Goal: Entertainment & Leisure: Consume media (video, audio)

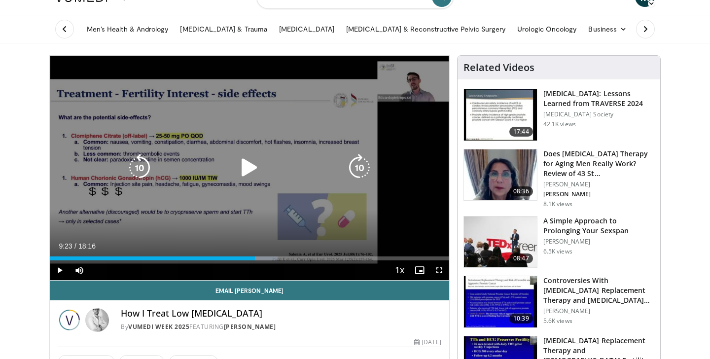
click at [242, 162] on icon "Video Player" at bounding box center [250, 168] width 28 height 28
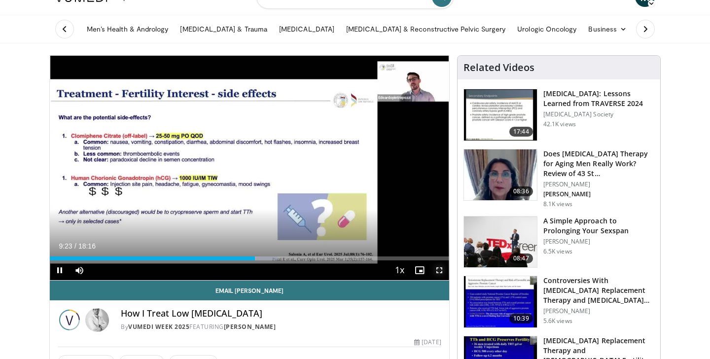
click at [434, 270] on span "Video Player" at bounding box center [439, 270] width 20 height 20
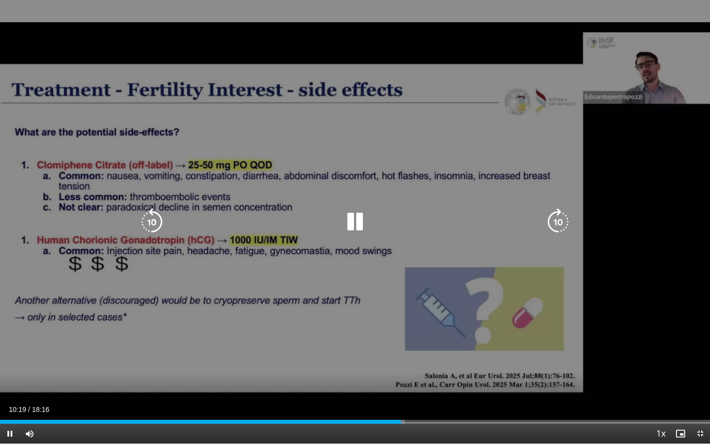
click at [358, 220] on icon "Video Player" at bounding box center [355, 222] width 28 height 28
click at [145, 217] on icon "Video Player" at bounding box center [152, 222] width 28 height 28
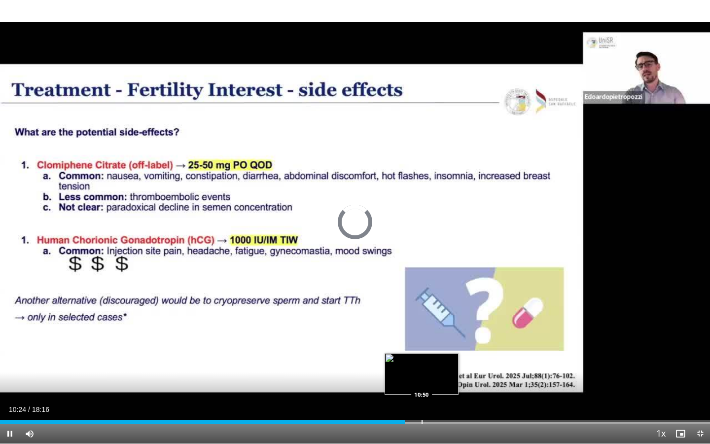
click at [422, 358] on div "Progress Bar" at bounding box center [422, 422] width 1 height 4
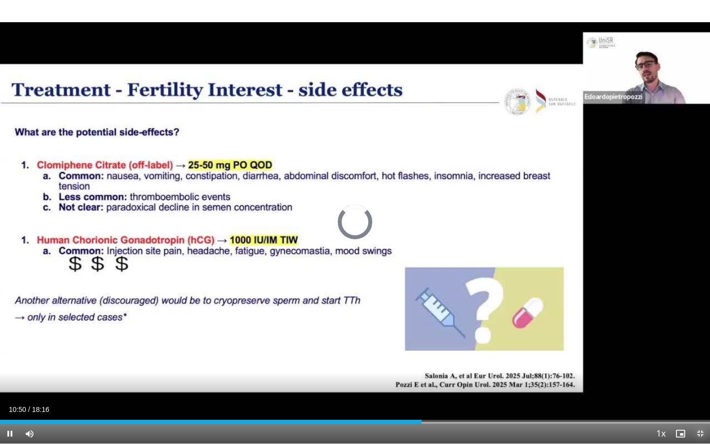
click at [698, 358] on span "Video Player" at bounding box center [700, 434] width 20 height 20
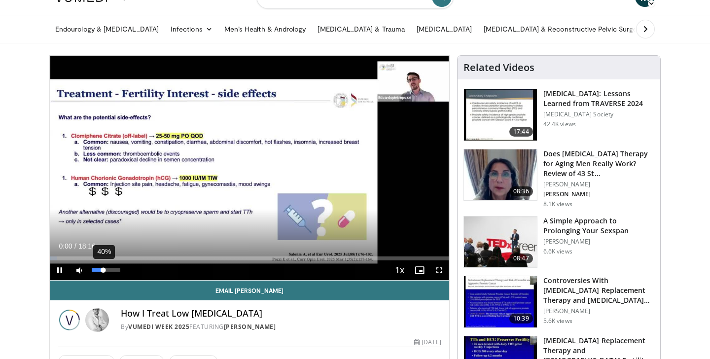
click at [103, 268] on div "40%" at bounding box center [106, 269] width 28 height 3
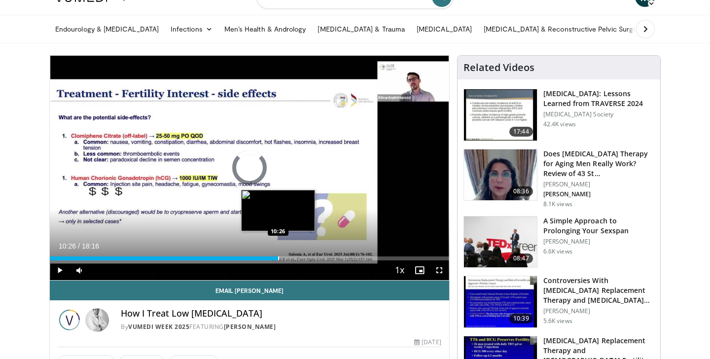
click at [278, 259] on div "Progress Bar" at bounding box center [278, 258] width 1 height 4
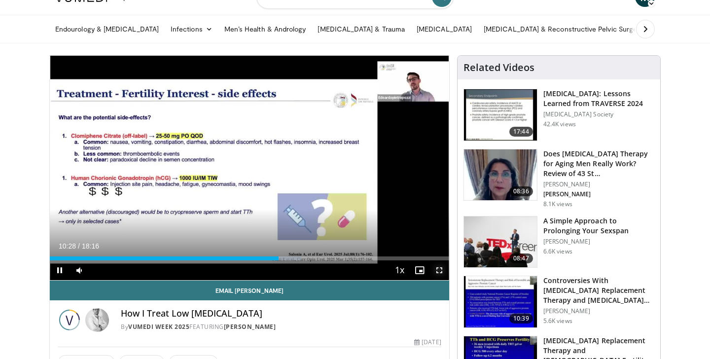
click at [439, 270] on span "Video Player" at bounding box center [439, 270] width 20 height 20
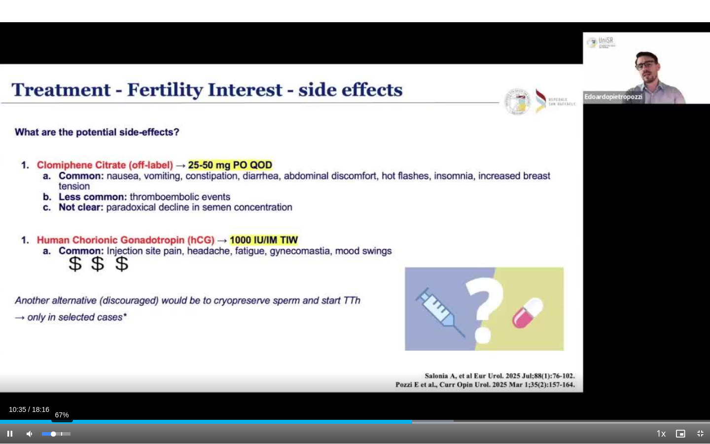
click at [61, 358] on div "67%" at bounding box center [56, 434] width 35 height 20
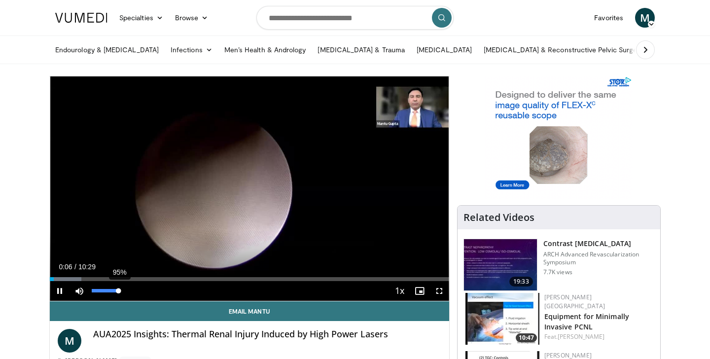
drag, startPoint x: 102, startPoint y: 290, endPoint x: 118, endPoint y: 291, distance: 16.8
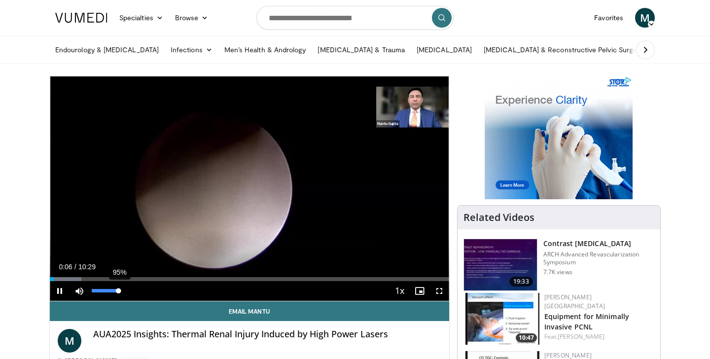
click at [118, 291] on div "95%" at bounding box center [106, 290] width 28 height 3
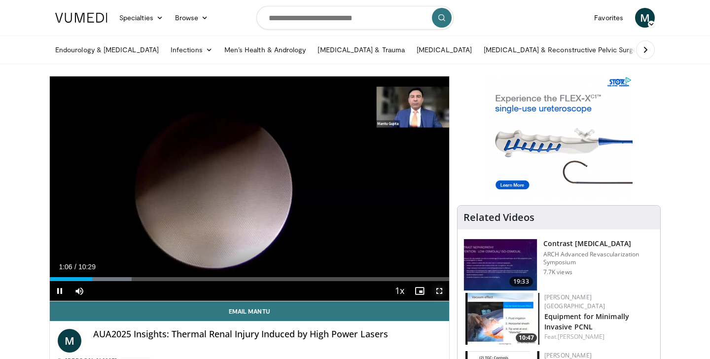
click at [436, 288] on span "Video Player" at bounding box center [439, 291] width 20 height 20
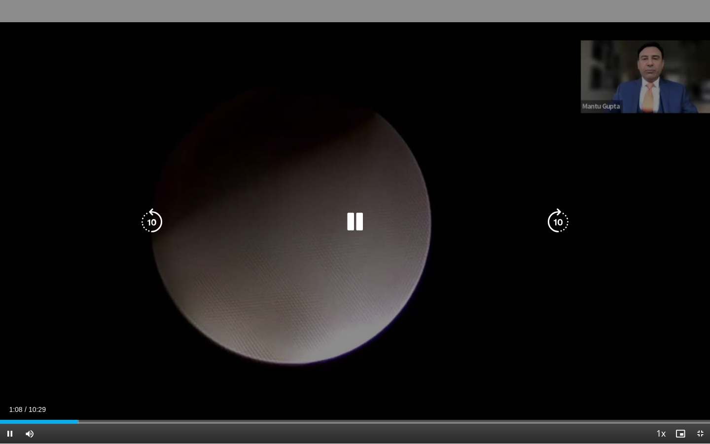
click at [147, 222] on icon "Video Player" at bounding box center [152, 222] width 28 height 28
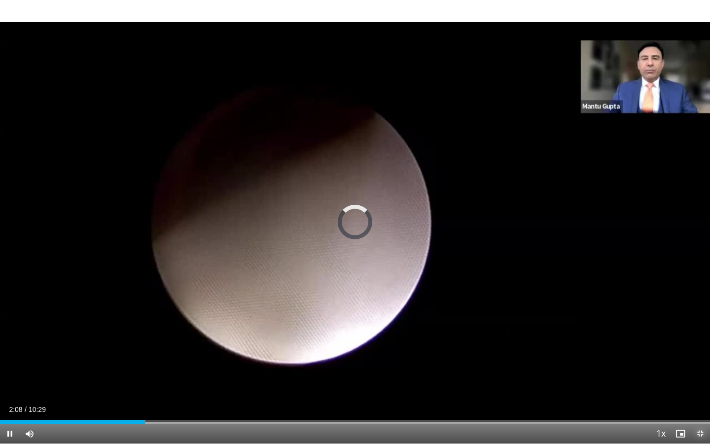
click at [699, 358] on span "Video Player" at bounding box center [700, 434] width 20 height 20
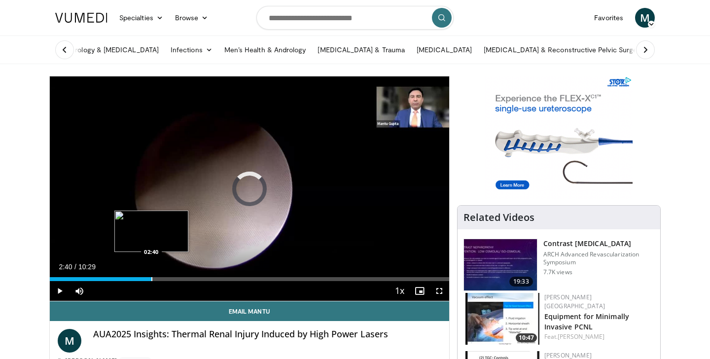
click at [151, 279] on div "Progress Bar" at bounding box center [151, 279] width 1 height 4
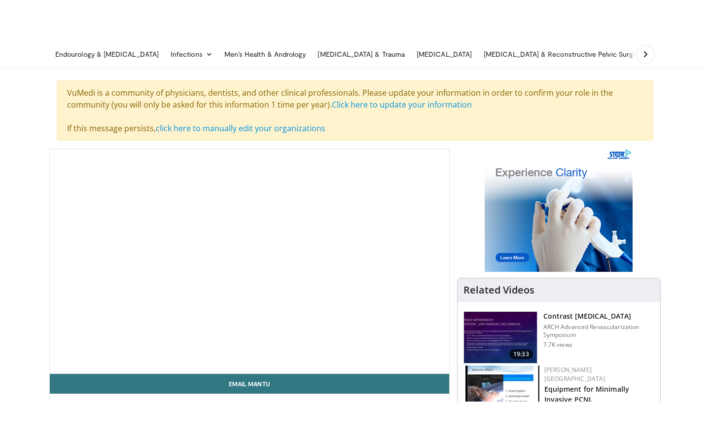
scroll to position [39, 0]
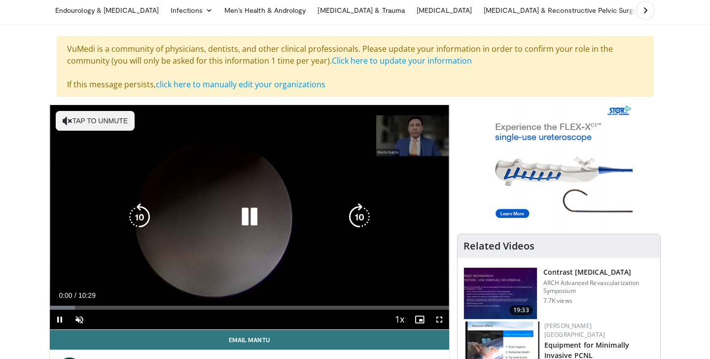
click at [248, 220] on icon "Video Player" at bounding box center [250, 217] width 28 height 28
click at [252, 214] on icon "Video Player" at bounding box center [250, 217] width 28 height 28
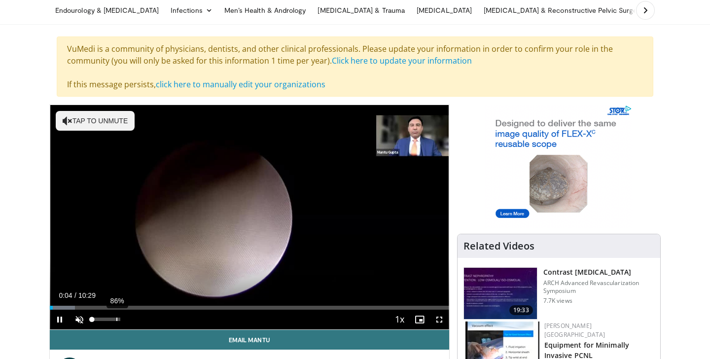
click at [115, 321] on div "86%" at bounding box center [106, 320] width 35 height 20
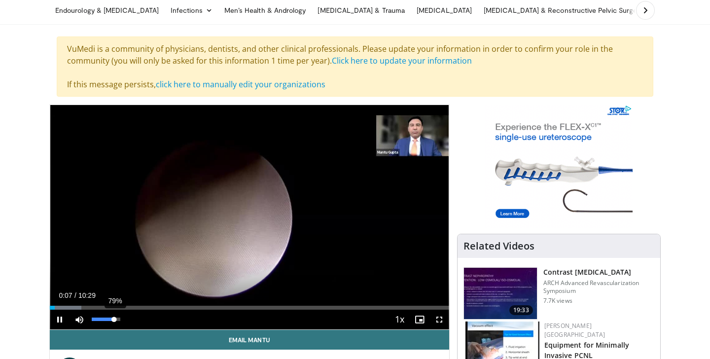
click at [114, 320] on div "79%" at bounding box center [106, 319] width 28 height 3
click at [117, 320] on video-js "**********" at bounding box center [249, 217] width 399 height 225
click at [439, 321] on span "Video Player" at bounding box center [439, 320] width 20 height 20
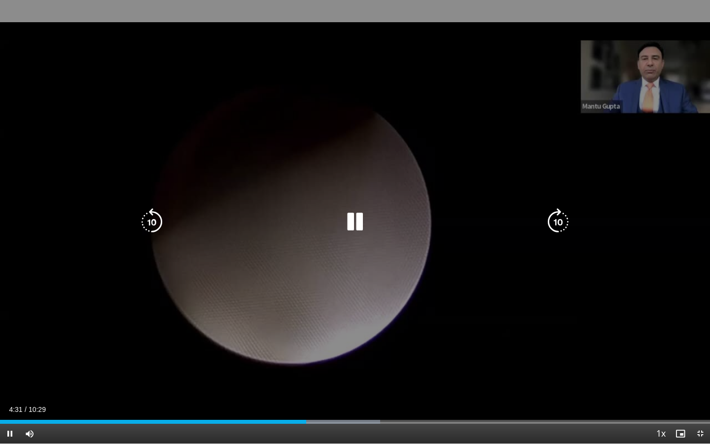
click at [357, 218] on icon "Video Player" at bounding box center [355, 222] width 28 height 28
click at [350, 223] on icon "Video Player" at bounding box center [355, 222] width 28 height 28
click at [150, 219] on icon "Video Player" at bounding box center [152, 222] width 28 height 28
click at [360, 223] on icon "Video Player" at bounding box center [355, 222] width 28 height 28
click at [343, 224] on icon "Video Player" at bounding box center [355, 222] width 28 height 28
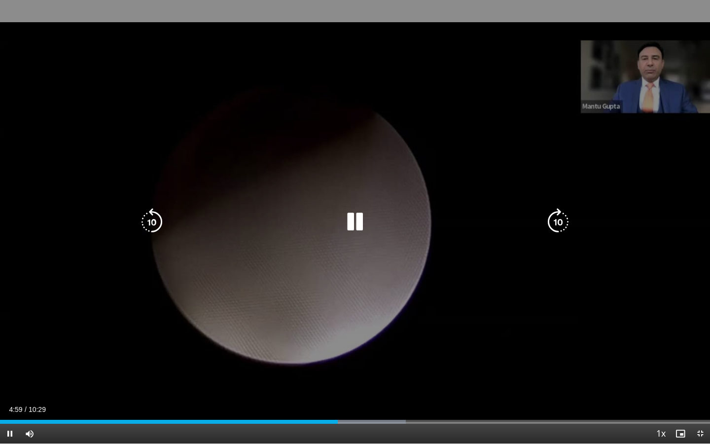
click at [150, 217] on icon "Video Player" at bounding box center [152, 222] width 28 height 28
click at [148, 224] on icon "Video Player" at bounding box center [152, 222] width 28 height 28
click at [155, 220] on icon "Video Player" at bounding box center [152, 222] width 28 height 28
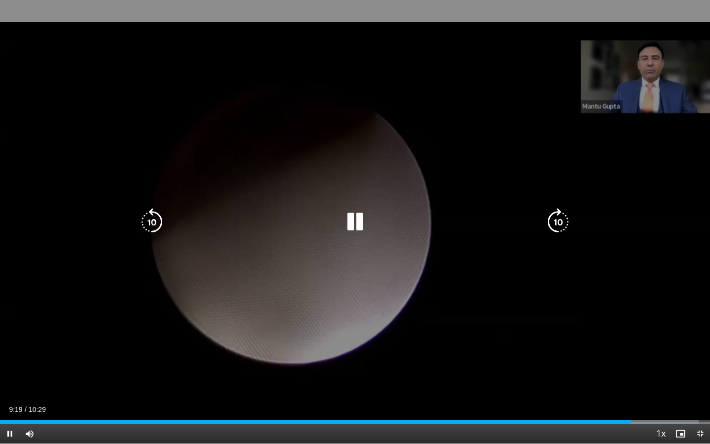
click at [354, 218] on icon "Video Player" at bounding box center [355, 222] width 28 height 28
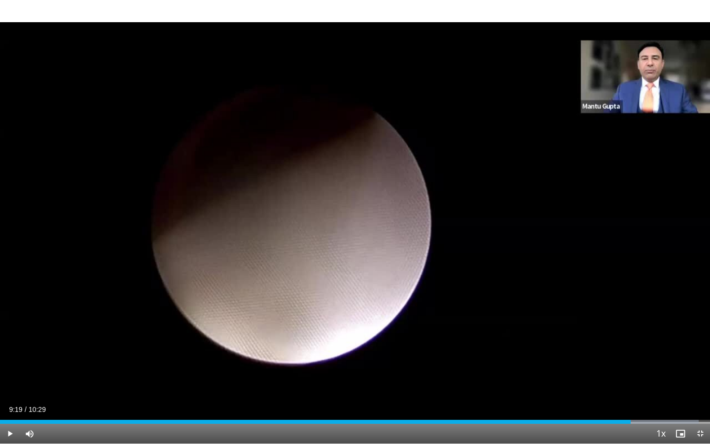
click at [353, 219] on div "10 seconds Tap to unmute" at bounding box center [355, 221] width 710 height 443
click at [700, 358] on span "Video Player" at bounding box center [700, 434] width 20 height 20
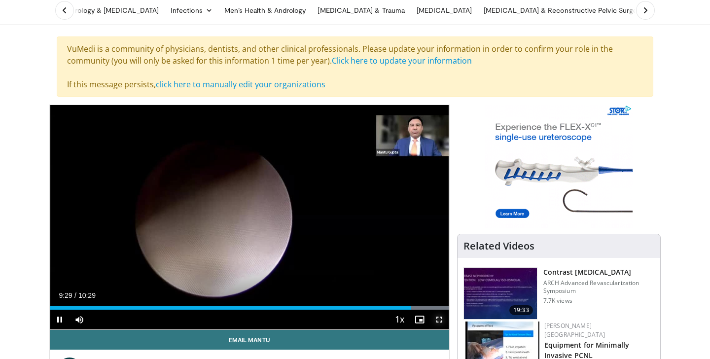
click at [434, 316] on span "Video Player" at bounding box center [439, 320] width 20 height 20
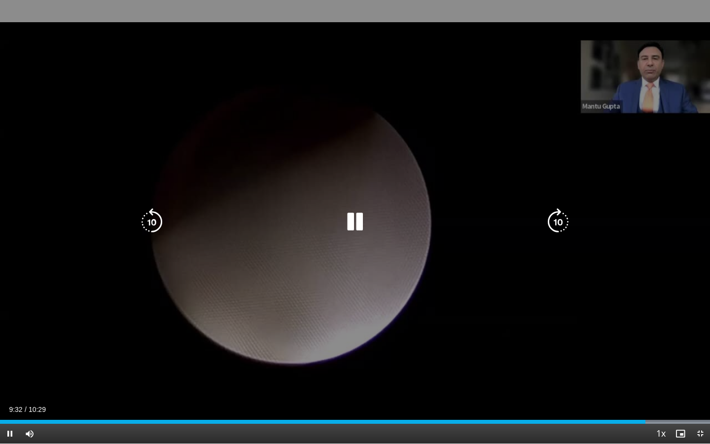
click at [357, 230] on icon "Video Player" at bounding box center [355, 222] width 28 height 28
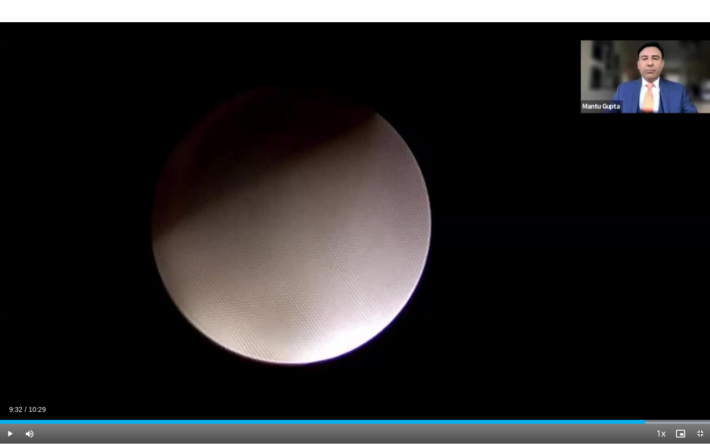
click at [356, 227] on div "10 seconds Tap to unmute" at bounding box center [355, 221] width 710 height 443
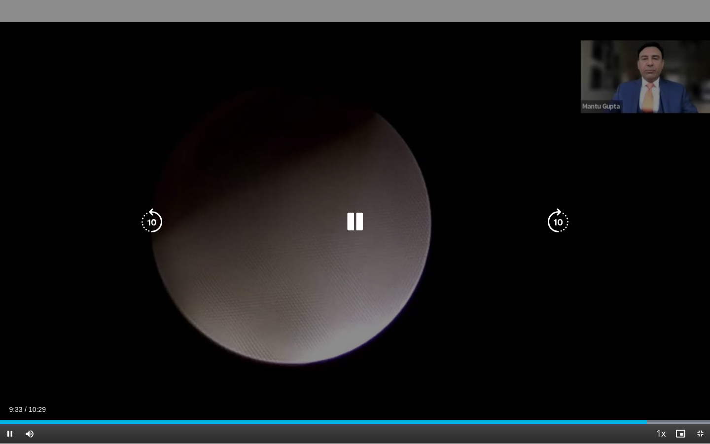
click at [357, 228] on icon "Video Player" at bounding box center [355, 222] width 28 height 28
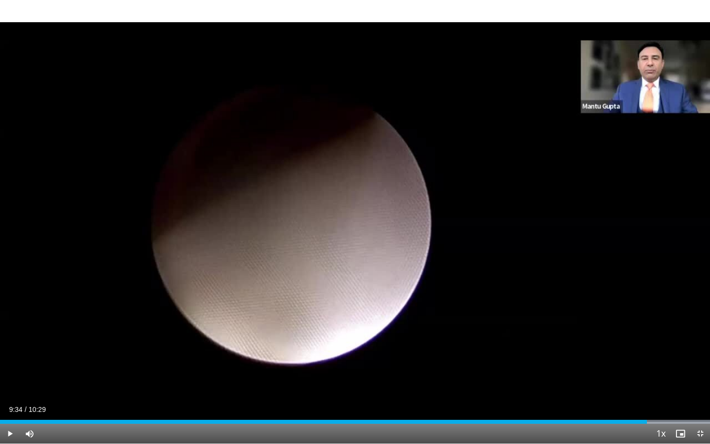
click at [355, 226] on div "10 seconds Tap to unmute" at bounding box center [355, 221] width 710 height 443
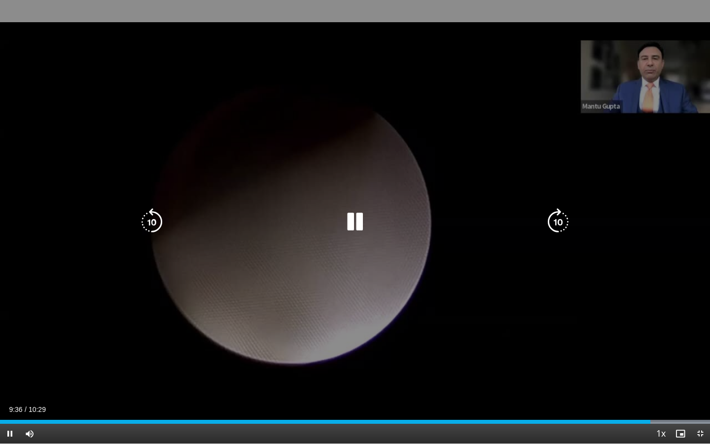
click at [354, 227] on icon "Video Player" at bounding box center [355, 222] width 28 height 28
click at [154, 217] on icon "Video Player" at bounding box center [152, 222] width 28 height 28
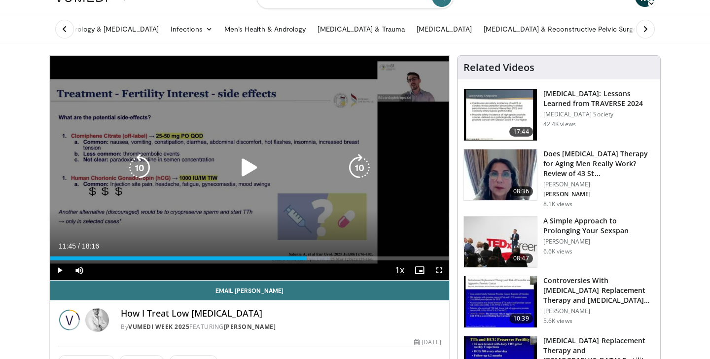
click at [248, 169] on icon "Video Player" at bounding box center [250, 168] width 28 height 28
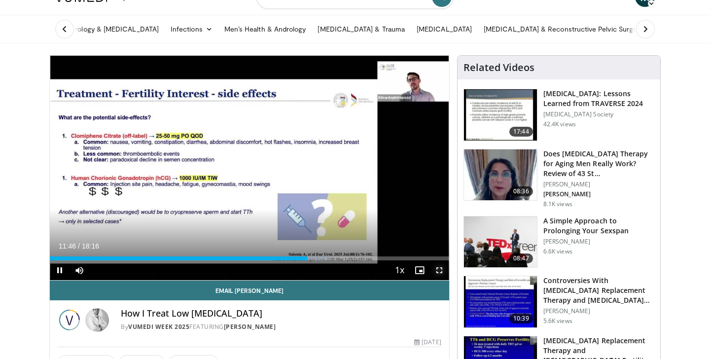
click at [438, 271] on span "Video Player" at bounding box center [439, 270] width 20 height 20
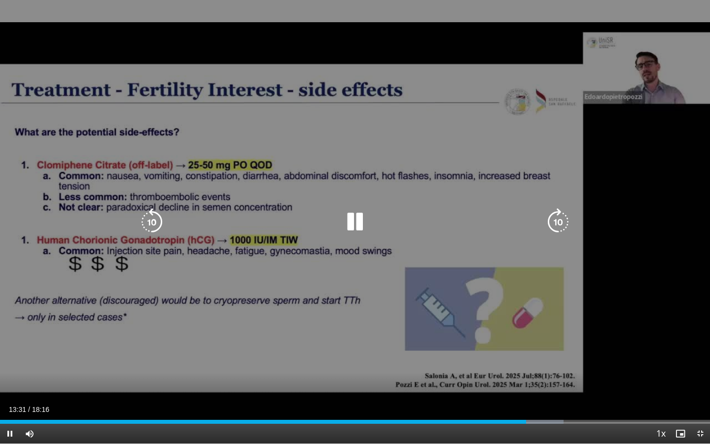
click at [352, 213] on icon "Video Player" at bounding box center [355, 222] width 28 height 28
click at [352, 225] on icon "Video Player" at bounding box center [355, 222] width 28 height 28
click at [351, 223] on icon "Video Player" at bounding box center [355, 222] width 28 height 28
click at [355, 221] on icon "Video Player" at bounding box center [355, 222] width 28 height 28
click at [350, 219] on icon "Video Player" at bounding box center [355, 222] width 28 height 28
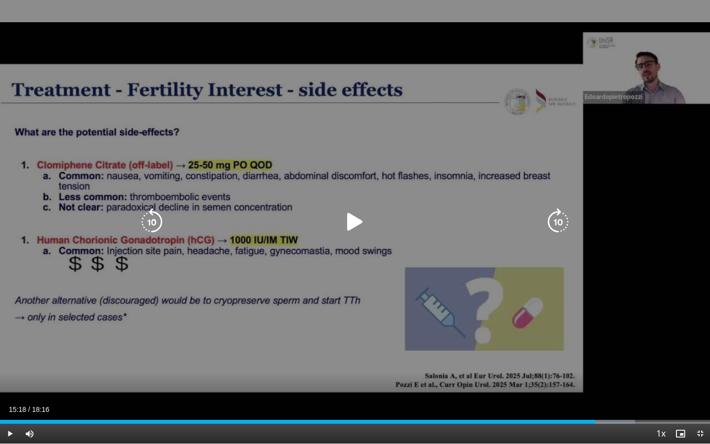
click at [350, 223] on icon "Video Player" at bounding box center [355, 222] width 28 height 28
click at [147, 220] on icon "Video Player" at bounding box center [152, 222] width 28 height 28
click at [156, 221] on icon "Video Player" at bounding box center [152, 222] width 28 height 28
click at [559, 220] on icon "Video Player" at bounding box center [558, 222] width 28 height 28
click at [143, 214] on icon "Video Player" at bounding box center [152, 222] width 28 height 28
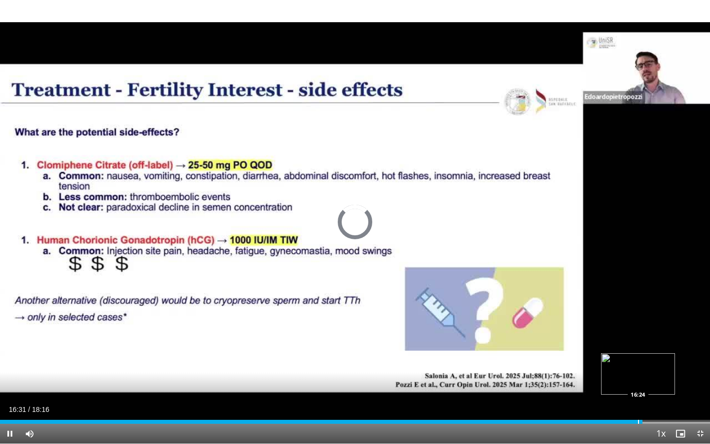
click at [638, 358] on div "Progress Bar" at bounding box center [638, 422] width 1 height 4
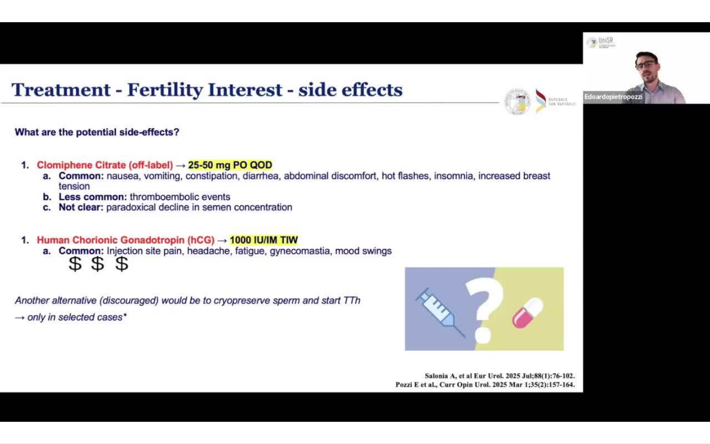
click at [701, 358] on video-js "**********" at bounding box center [355, 222] width 710 height 444
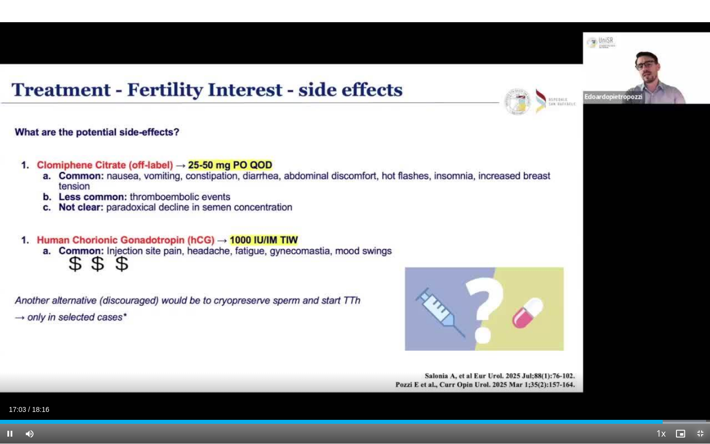
click at [699, 358] on span "Video Player" at bounding box center [700, 434] width 20 height 20
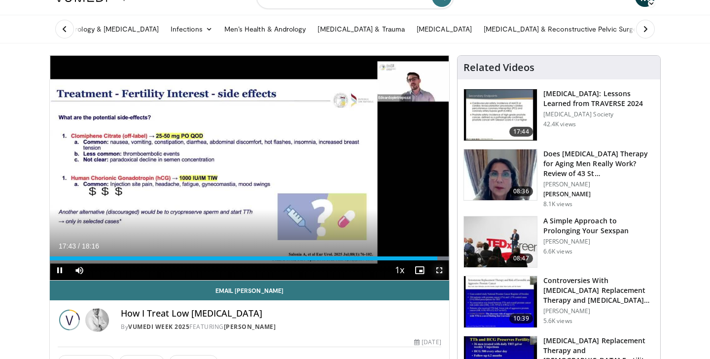
click at [440, 269] on span "Video Player" at bounding box center [439, 270] width 20 height 20
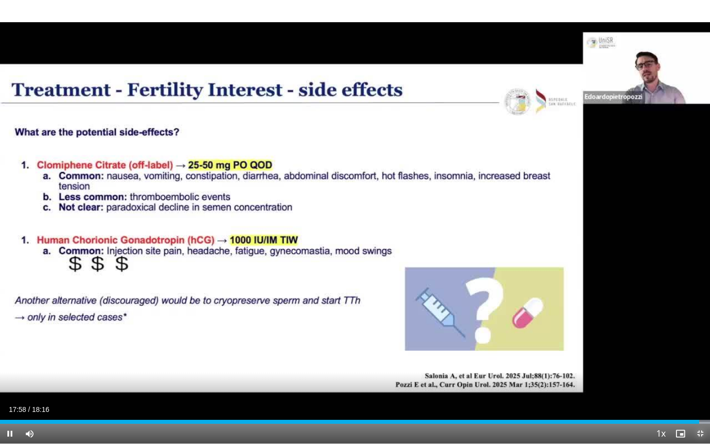
click at [698, 358] on span "Video Player" at bounding box center [700, 434] width 20 height 20
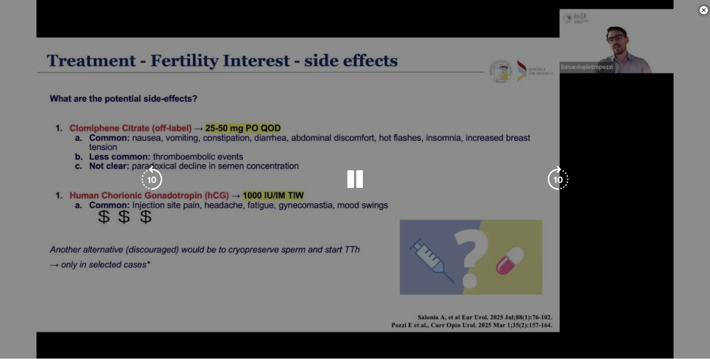
scroll to position [160, 0]
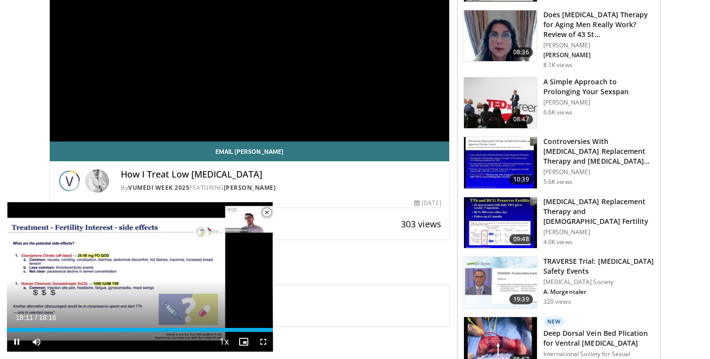
click at [265, 214] on span "Video Player" at bounding box center [267, 213] width 20 height 20
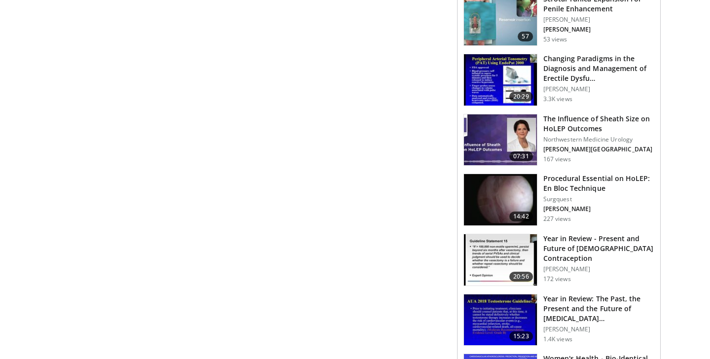
scroll to position [735, 0]
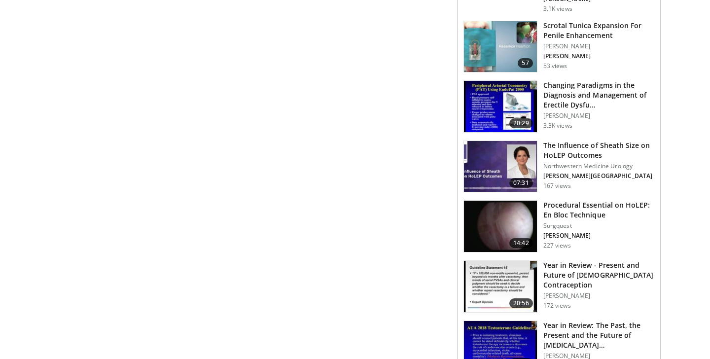
click at [486, 168] on img at bounding box center [500, 166] width 73 height 51
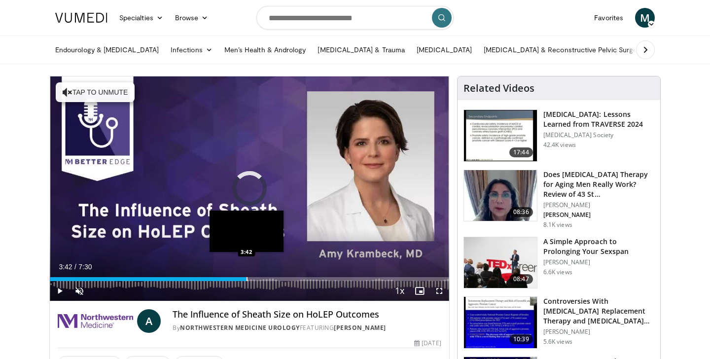
click at [247, 278] on div "Progress Bar" at bounding box center [247, 279] width 1 height 4
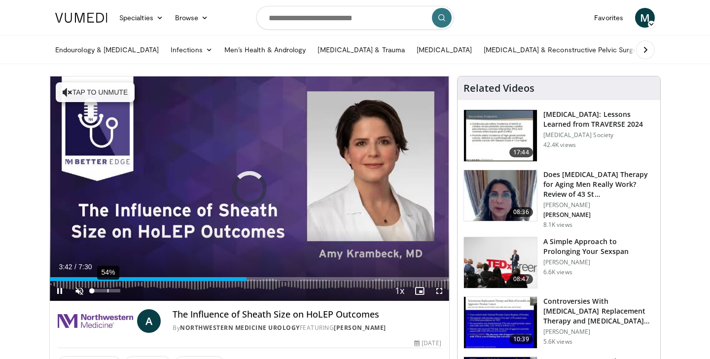
click at [107, 287] on video-js "**********" at bounding box center [249, 188] width 399 height 225
click at [106, 290] on div "53%" at bounding box center [106, 290] width 28 height 3
